Goal: Task Accomplishment & Management: Manage account settings

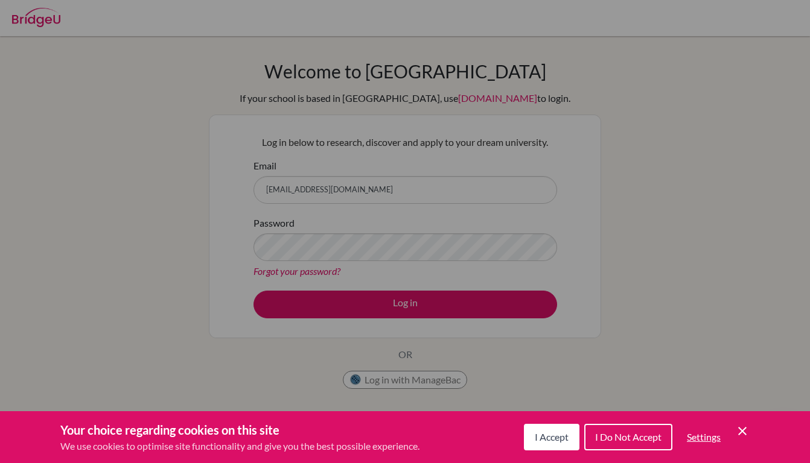
click at [548, 439] on span "I Accept" at bounding box center [551, 436] width 34 height 11
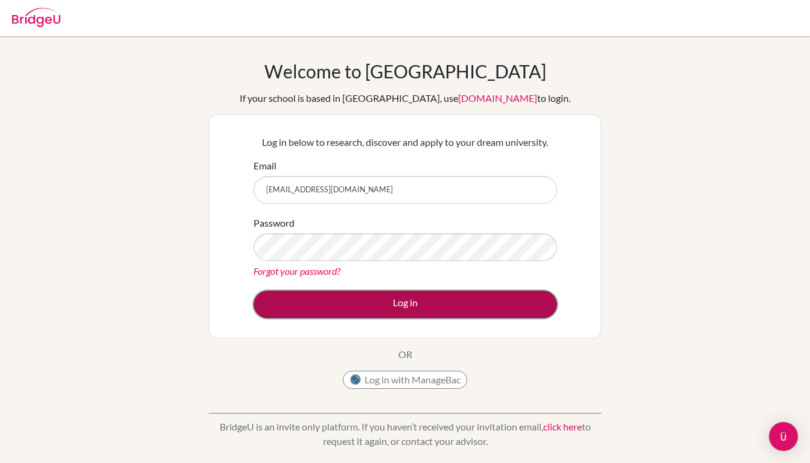
click at [519, 300] on button "Log in" at bounding box center [404, 305] width 303 height 28
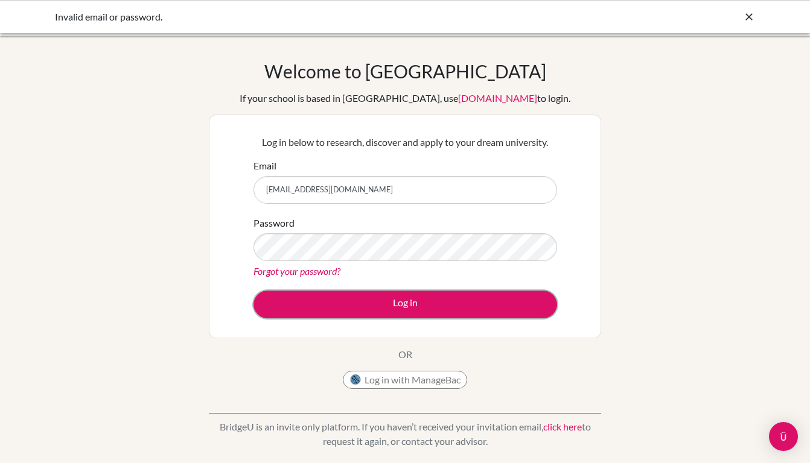
click at [519, 300] on button "Log in" at bounding box center [404, 305] width 303 height 28
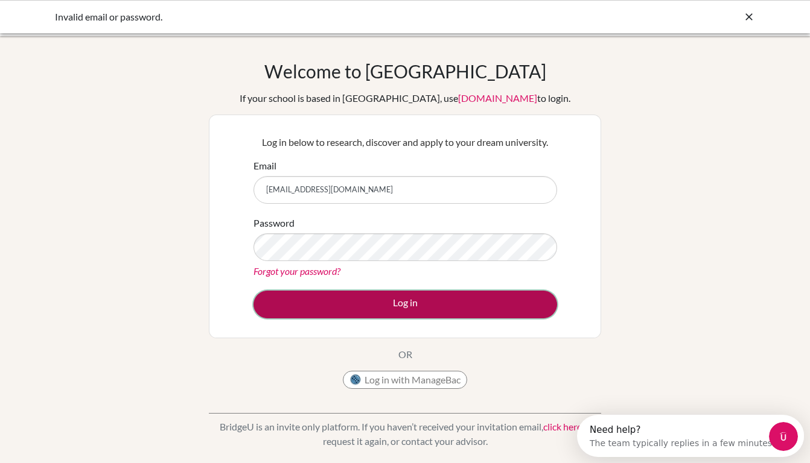
click at [379, 296] on button "Log in" at bounding box center [404, 305] width 303 height 28
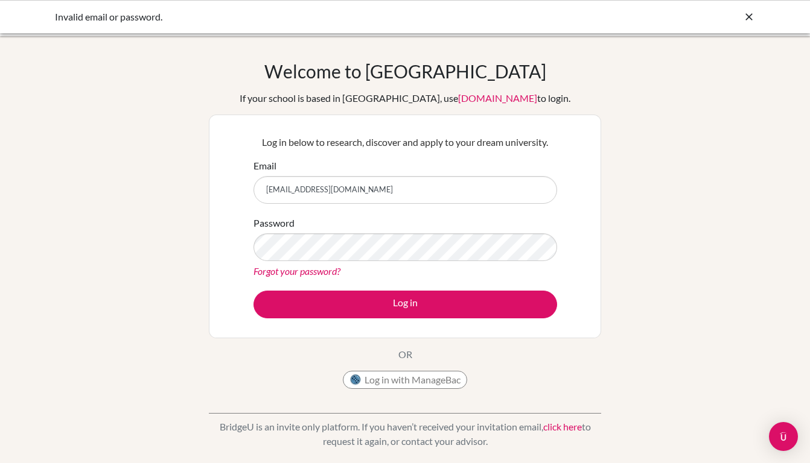
click at [397, 188] on input "[EMAIL_ADDRESS][DOMAIN_NAME]" at bounding box center [404, 190] width 303 height 28
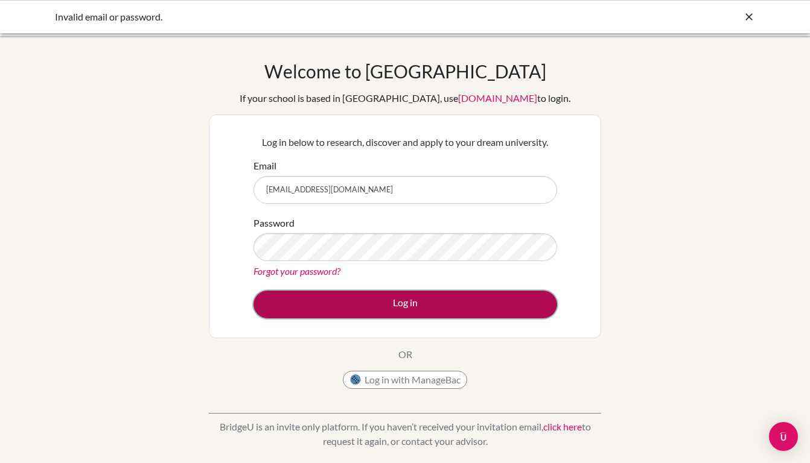
click at [415, 293] on button "Log in" at bounding box center [404, 305] width 303 height 28
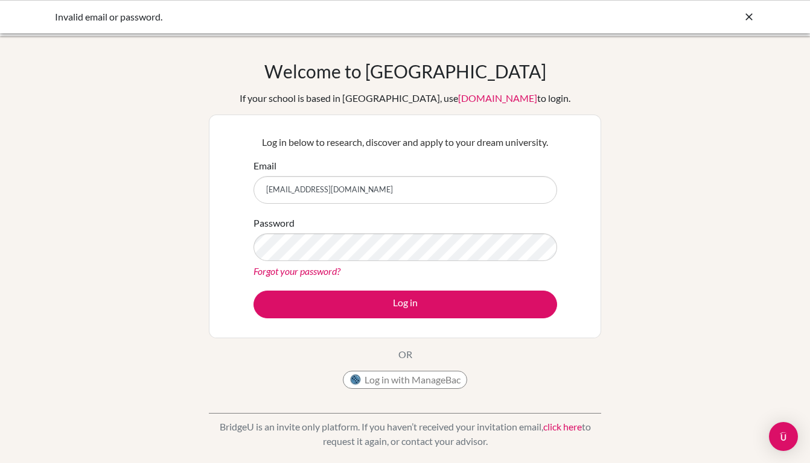
click at [327, 268] on link "Forgot your password?" at bounding box center [296, 270] width 87 height 11
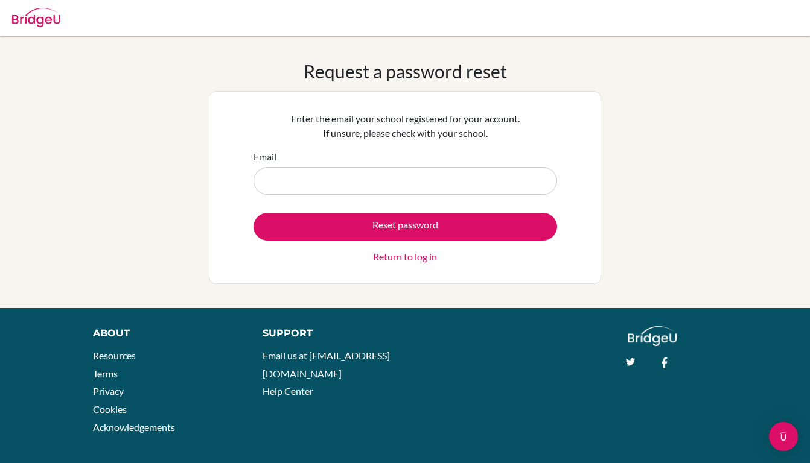
click at [300, 173] on input "Email" at bounding box center [404, 181] width 303 height 28
type input "[EMAIL_ADDRESS][DOMAIN_NAME]"
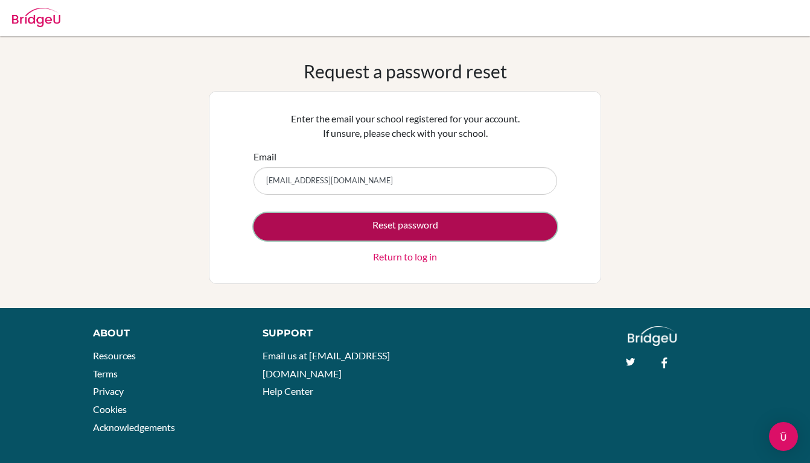
click at [341, 225] on button "Reset password" at bounding box center [404, 227] width 303 height 28
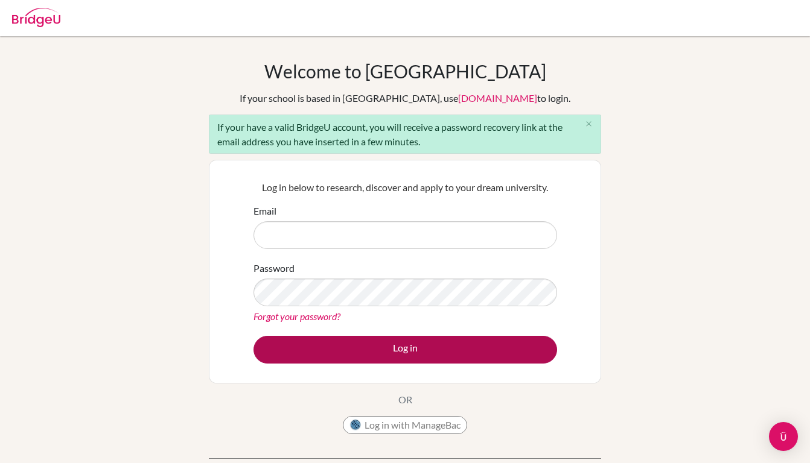
type input "[EMAIL_ADDRESS][DOMAIN_NAME]"
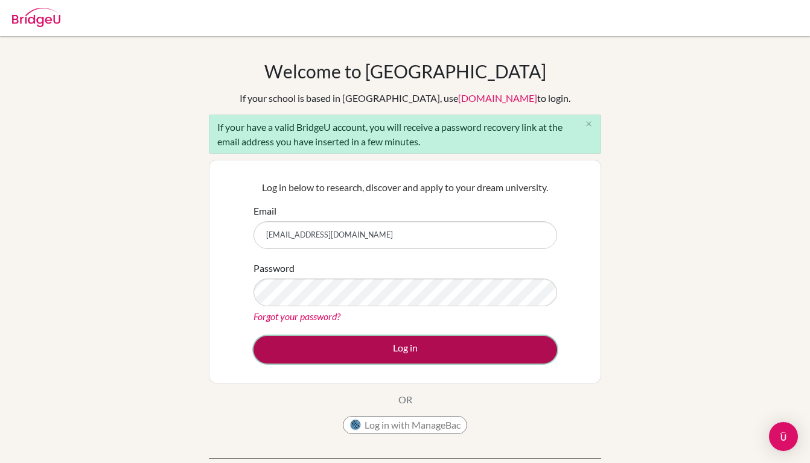
click at [333, 341] on button "Log in" at bounding box center [404, 350] width 303 height 28
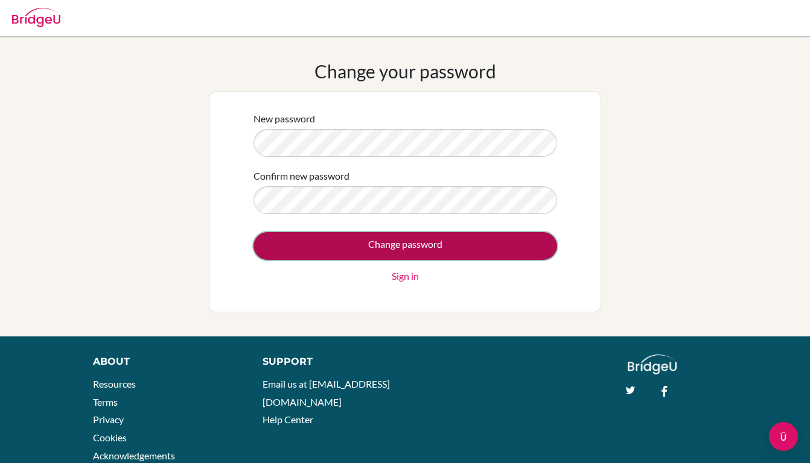
click at [344, 248] on input "Change password" at bounding box center [404, 246] width 303 height 28
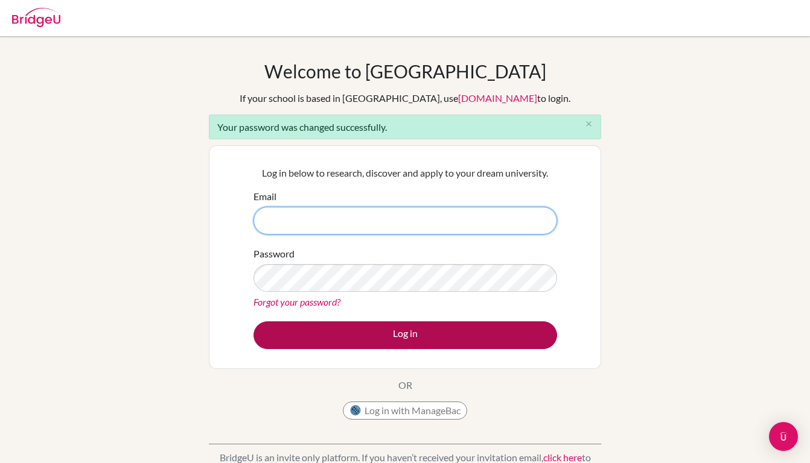
type input "[EMAIL_ADDRESS][DOMAIN_NAME]"
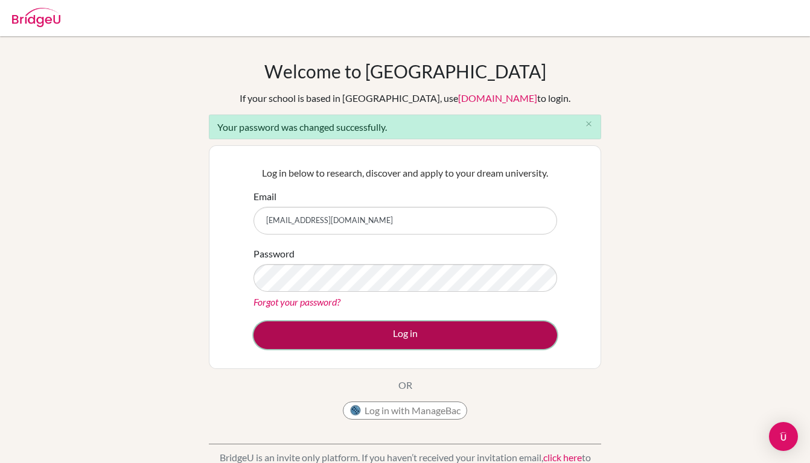
click at [440, 348] on button "Log in" at bounding box center [404, 336] width 303 height 28
click at [439, 336] on button "Log in" at bounding box center [404, 336] width 303 height 28
